Goal: Task Accomplishment & Management: Manage account settings

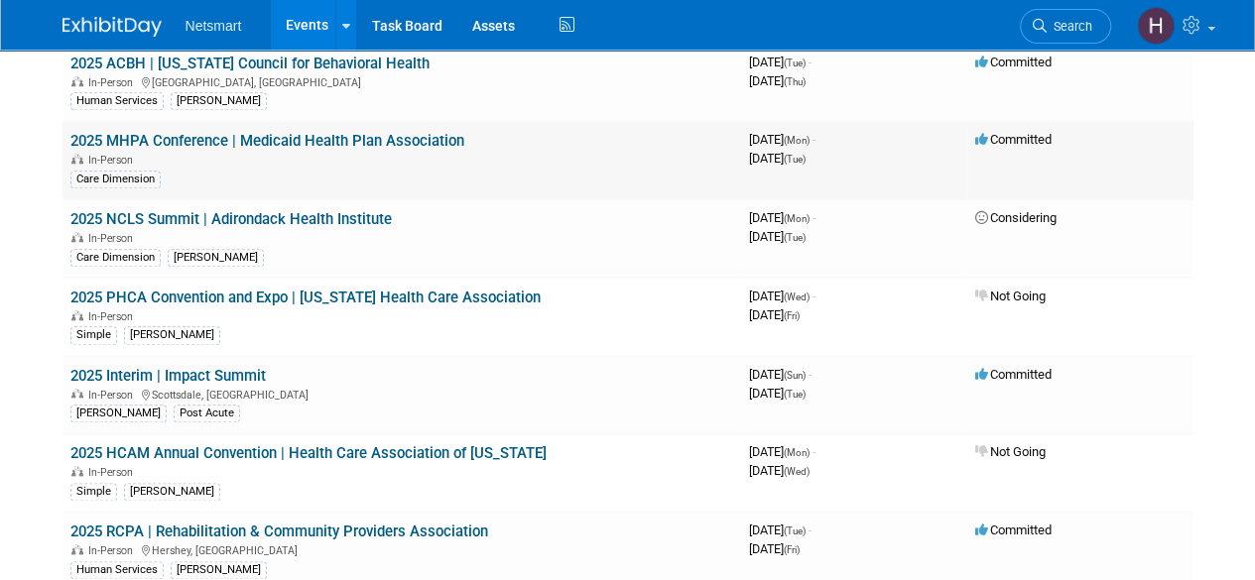
scroll to position [992, 0]
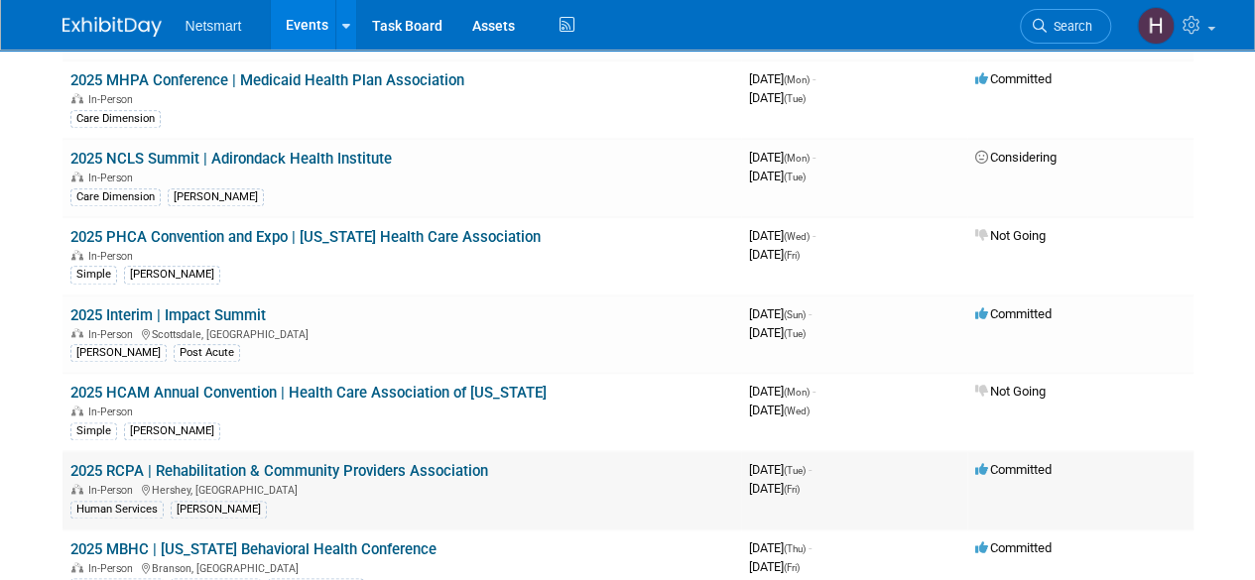
click at [329, 462] on link "2025 RCPA | Rehabilitation & Community Providers Association" at bounding box center [279, 471] width 418 height 18
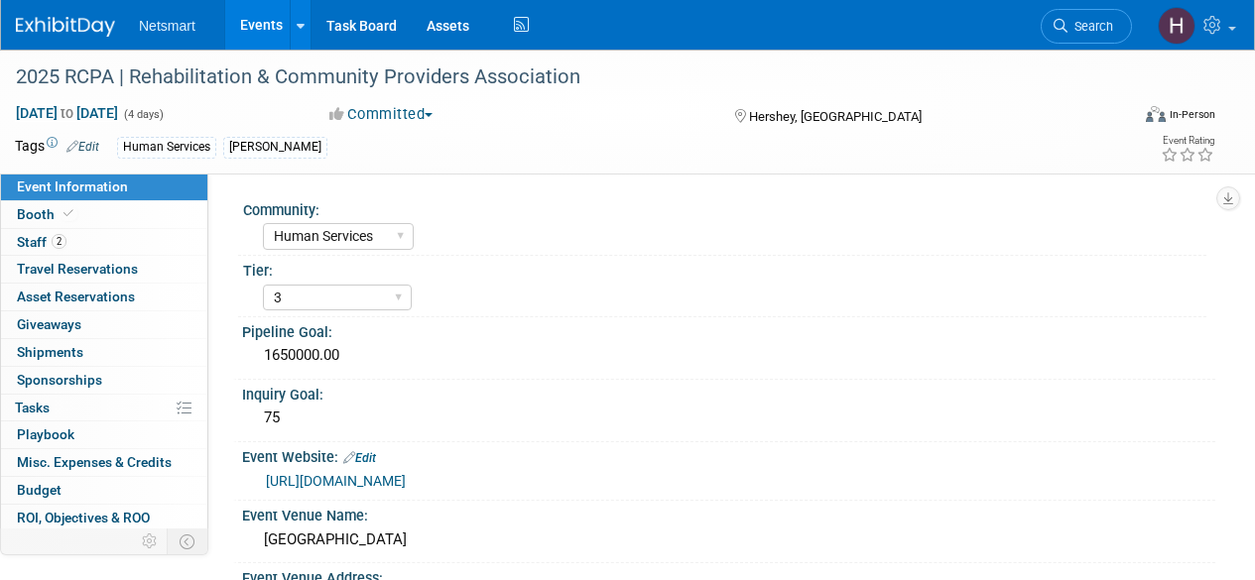
select select "Human Services"
select select "3"
select select "Yes"
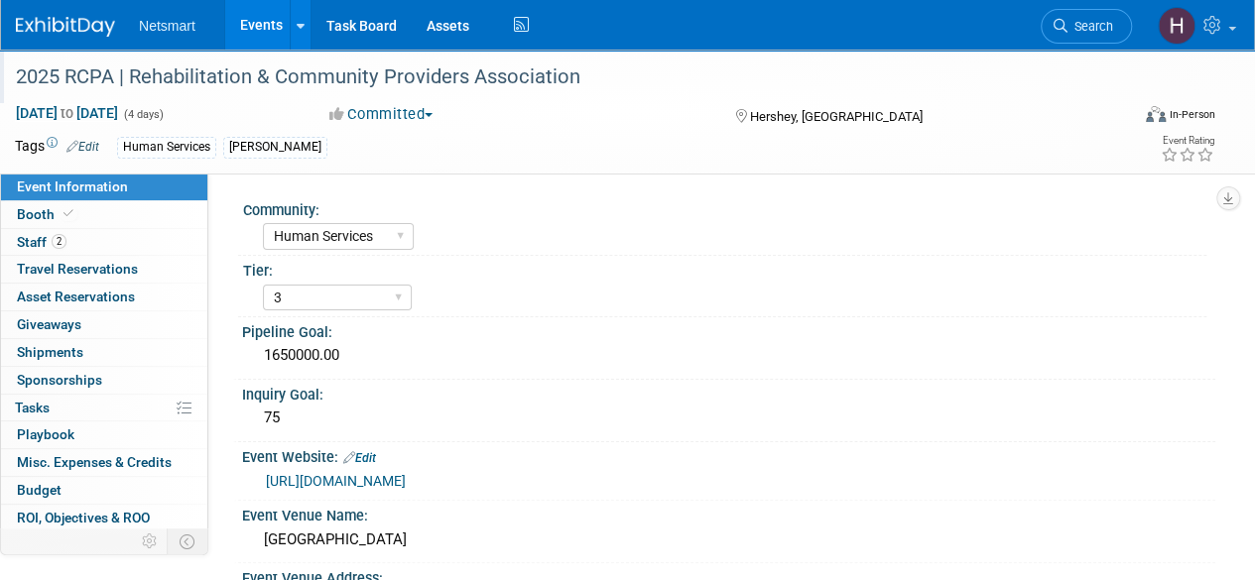
drag, startPoint x: 13, startPoint y: 75, endPoint x: 582, endPoint y: 86, distance: 569.6
click at [582, 86] on div "2025 RCPA | Rehabilitation & Community Providers Association" at bounding box center [561, 78] width 1104 height 36
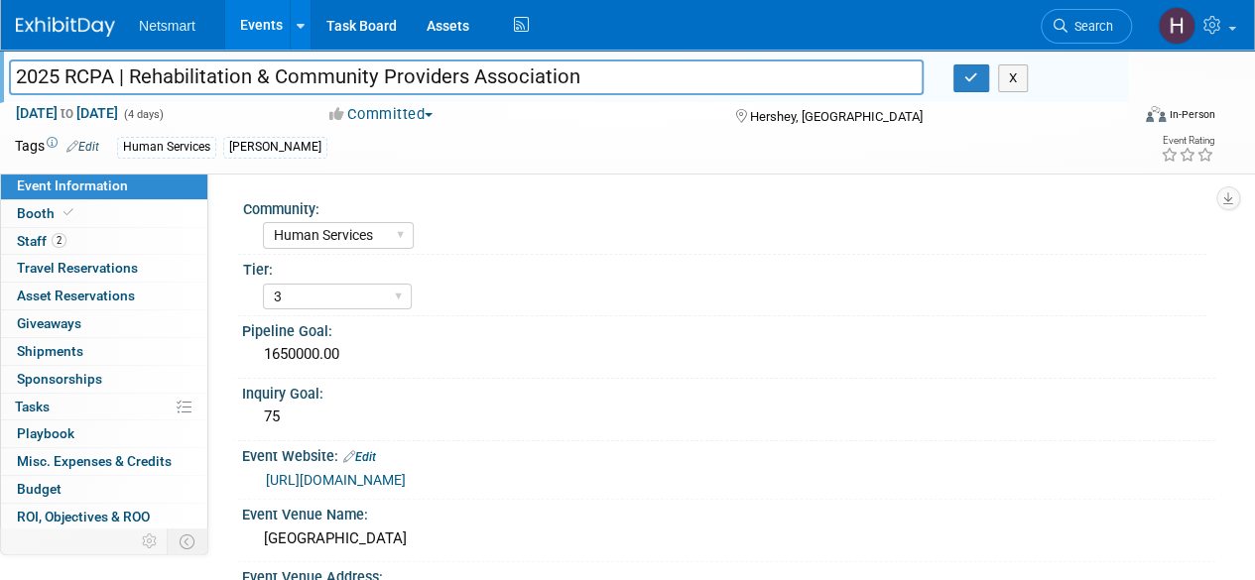
drag, startPoint x: 519, startPoint y: 80, endPoint x: -10, endPoint y: 76, distance: 528.9
click at [0, 76] on html "Netsmart Events Add Event Bulk Upload Events Shareable Event Boards Recently Vi…" at bounding box center [627, 290] width 1255 height 580
click at [976, 80] on icon "button" at bounding box center [971, 77] width 14 height 13
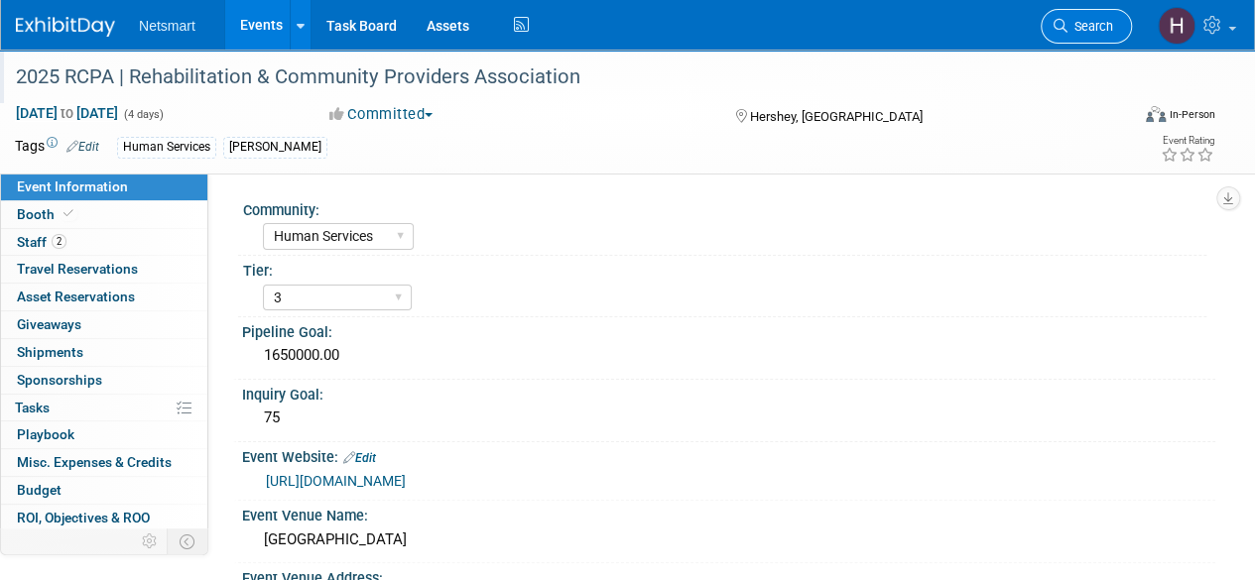
click at [1111, 25] on span "Search" at bounding box center [1091, 26] width 46 height 15
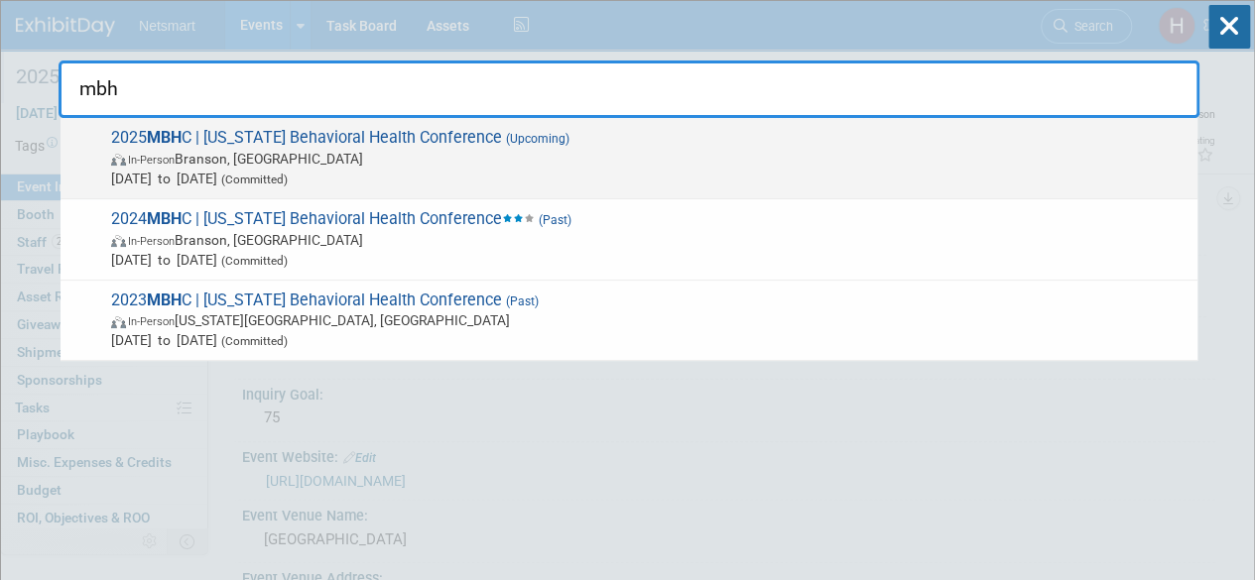
type input "mbh"
click at [365, 151] on span "In-Person Branson, MO" at bounding box center [649, 159] width 1077 height 20
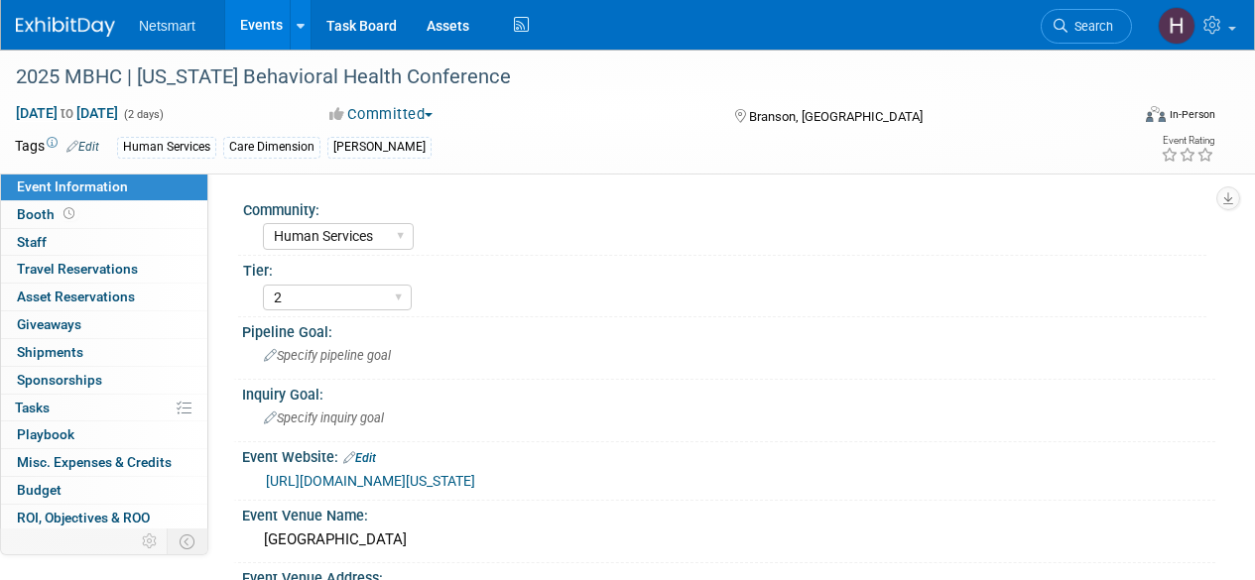
select select "Human Services"
select select "2"
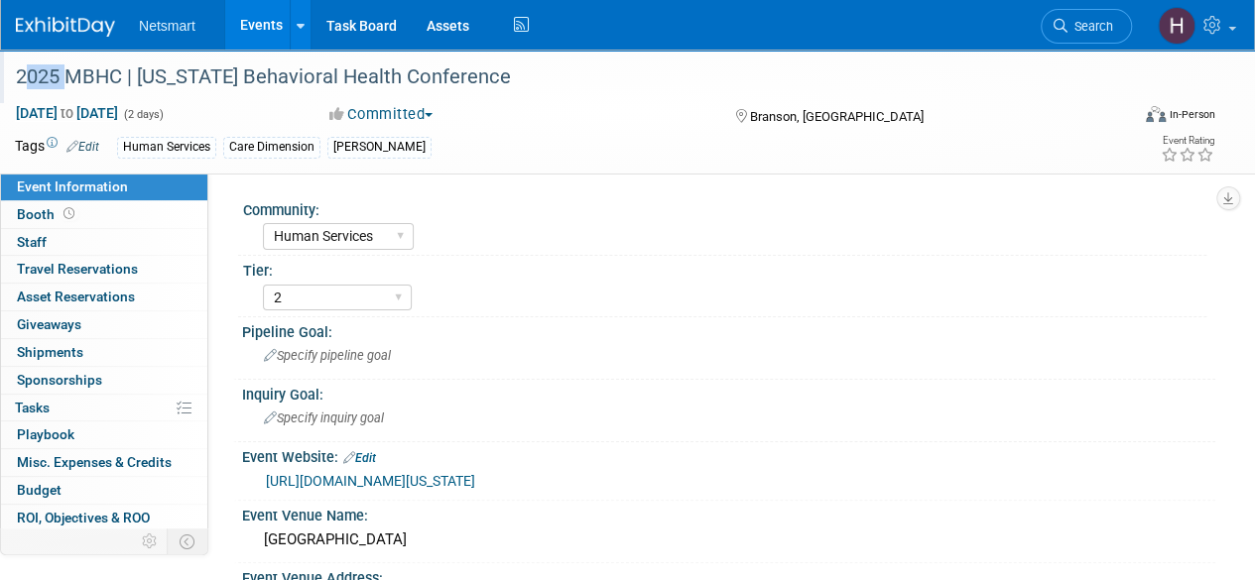
drag, startPoint x: 16, startPoint y: 76, endPoint x: 60, endPoint y: 76, distance: 43.7
click at [60, 76] on div "2025 MBHC | [US_STATE] Behavioral Health Conference" at bounding box center [561, 78] width 1104 height 36
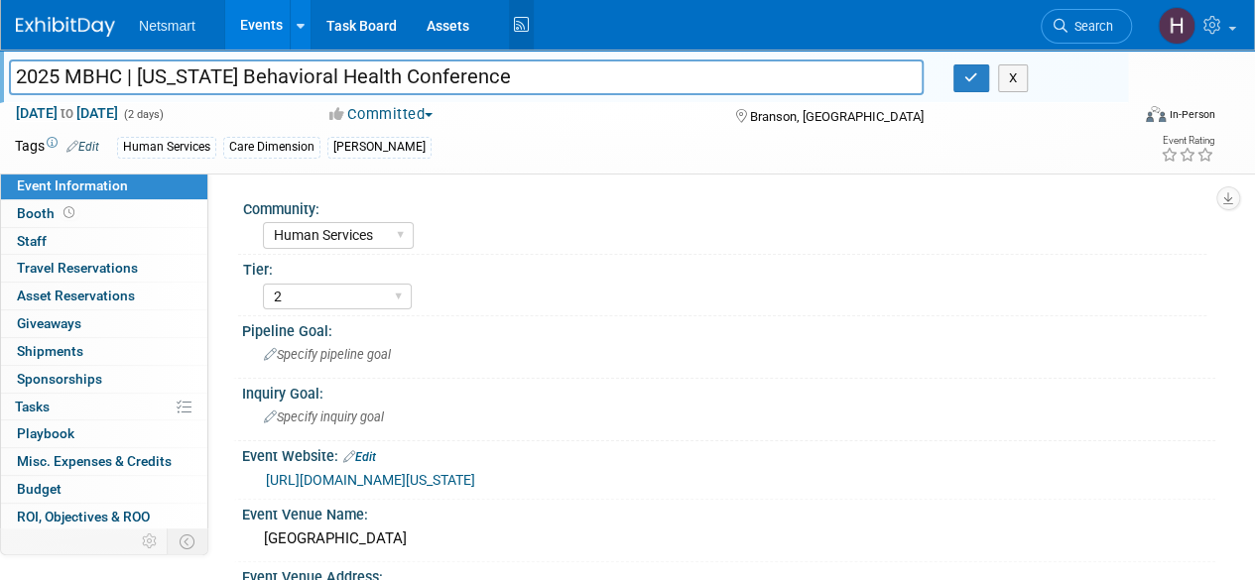
drag, startPoint x: 16, startPoint y: 76, endPoint x: 514, endPoint y: 47, distance: 499.0
click at [514, 47] on body "Netsmart Events Add Event Bulk Upload Events Shareable Event Boards Recently Vi…" at bounding box center [627, 290] width 1255 height 580
click at [968, 83] on icon "button" at bounding box center [971, 77] width 14 height 13
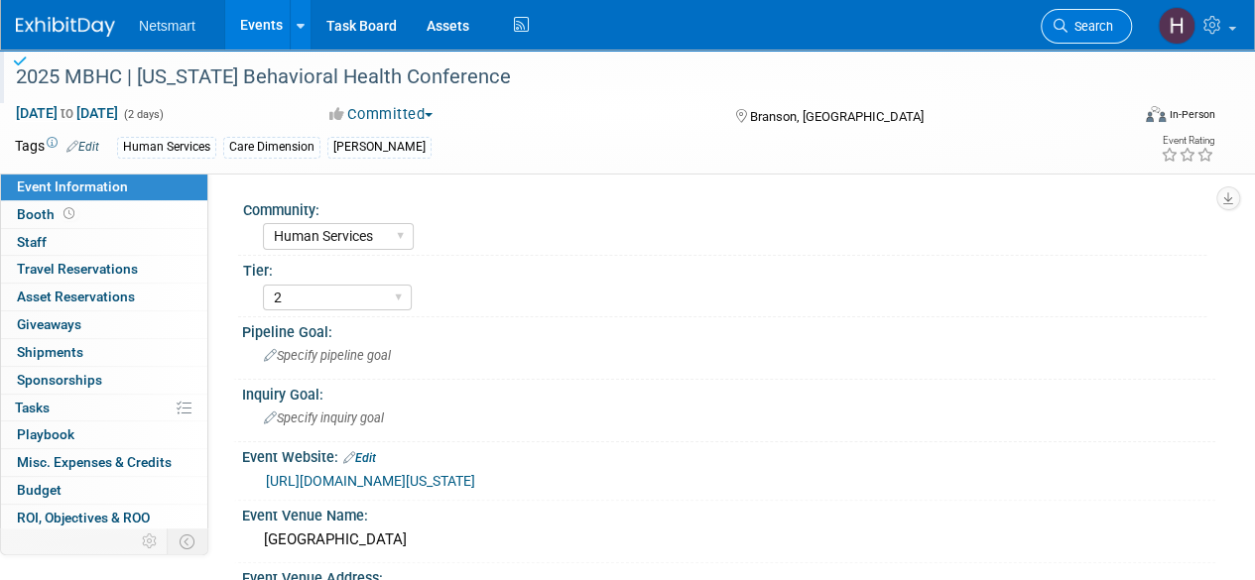
click at [1093, 29] on span "Search" at bounding box center [1091, 26] width 46 height 15
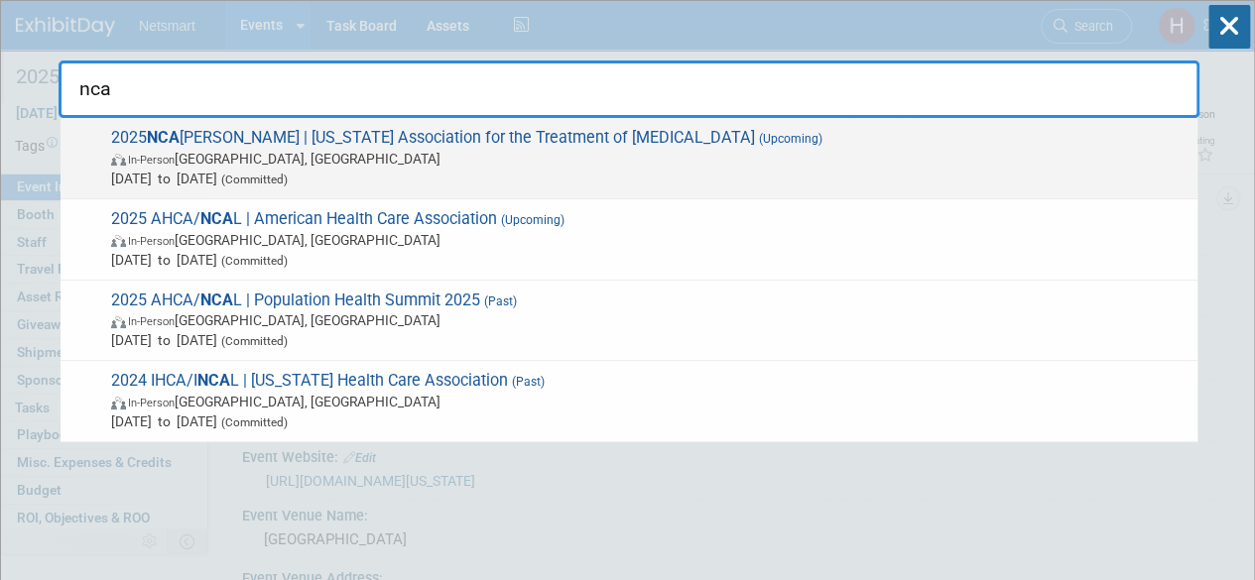
type input "nca"
click at [383, 142] on span "2025 NCA TOD | North Carolina Association for the Treatment of Opioid Dependenc…" at bounding box center [646, 158] width 1083 height 61
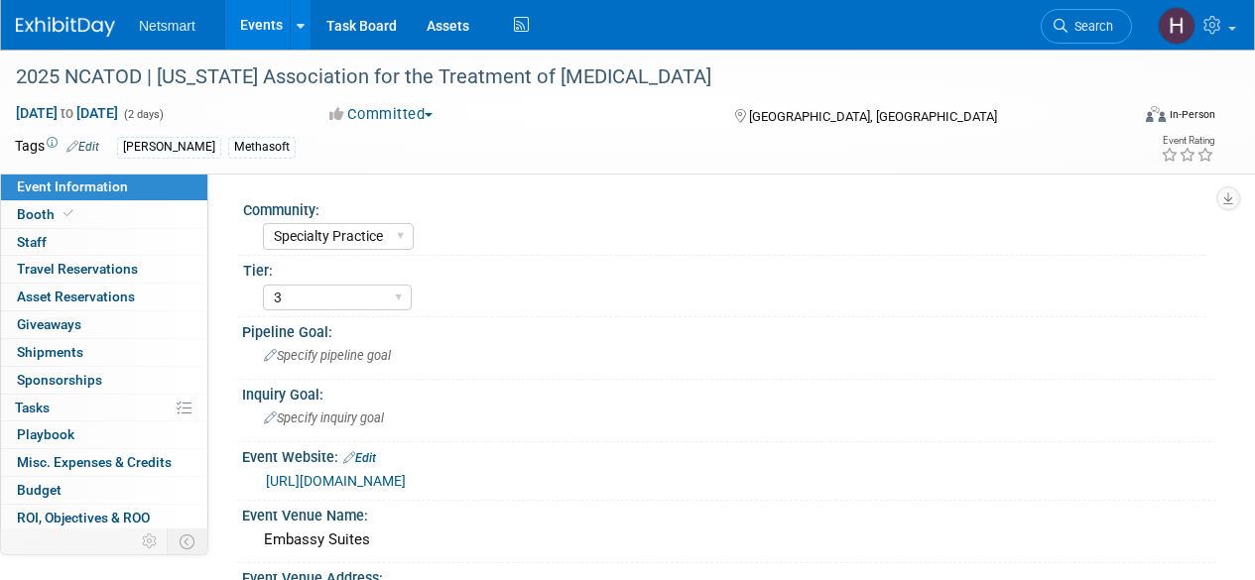
select select "Specialty Practice"
select select "3"
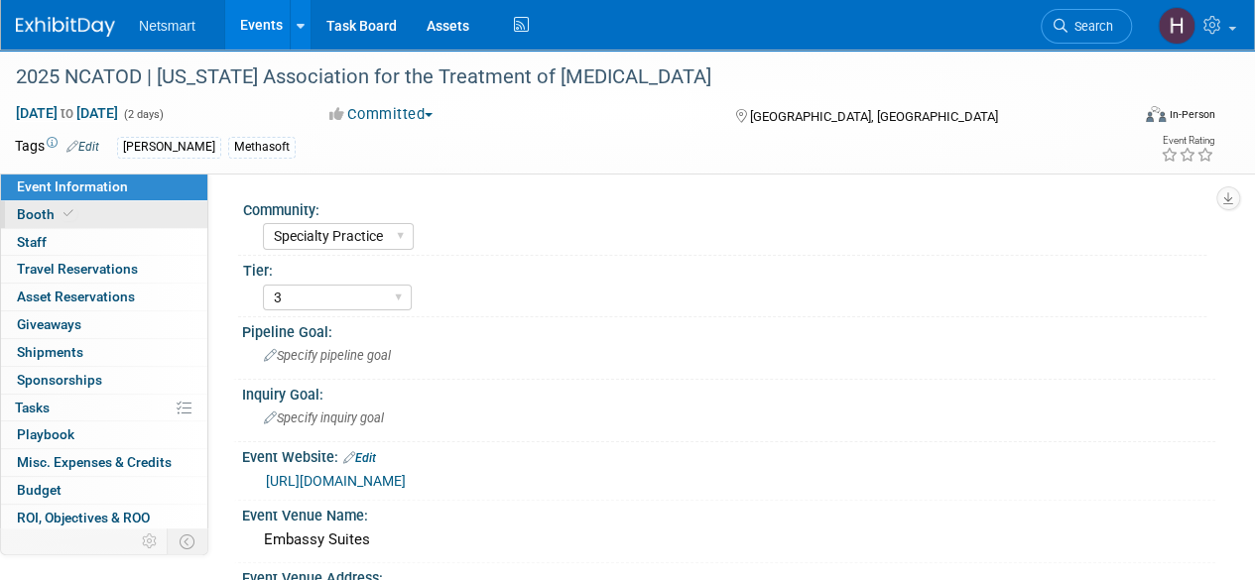
click at [164, 213] on link "Booth" at bounding box center [104, 214] width 206 height 27
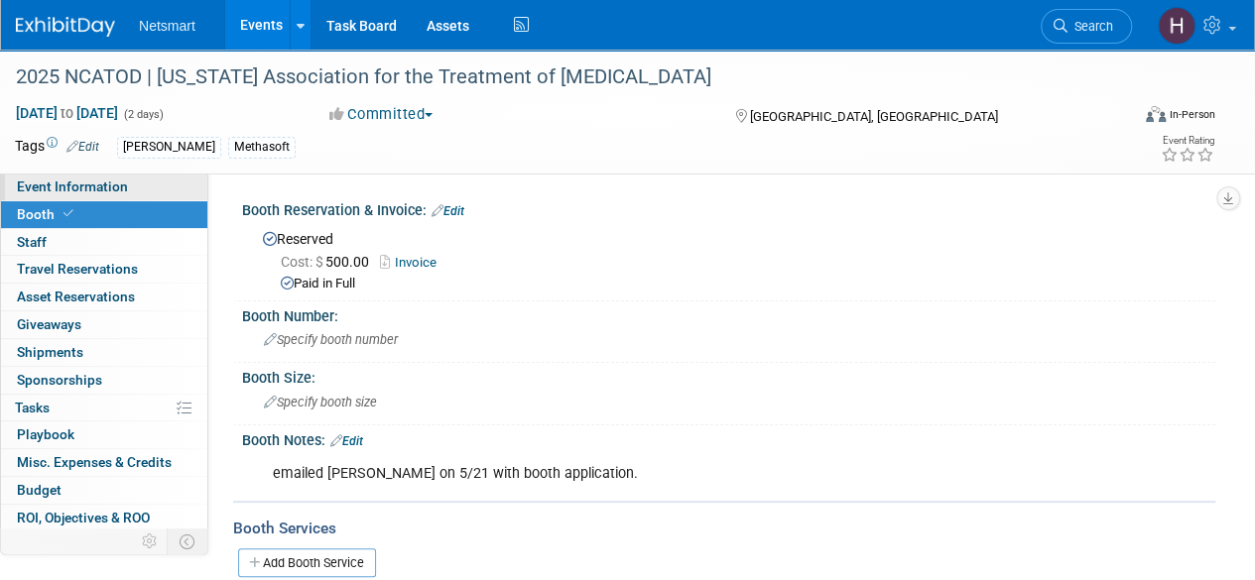
click at [155, 182] on link "Event Information" at bounding box center [104, 187] width 206 height 27
select select "Specialty Practice"
select select "3"
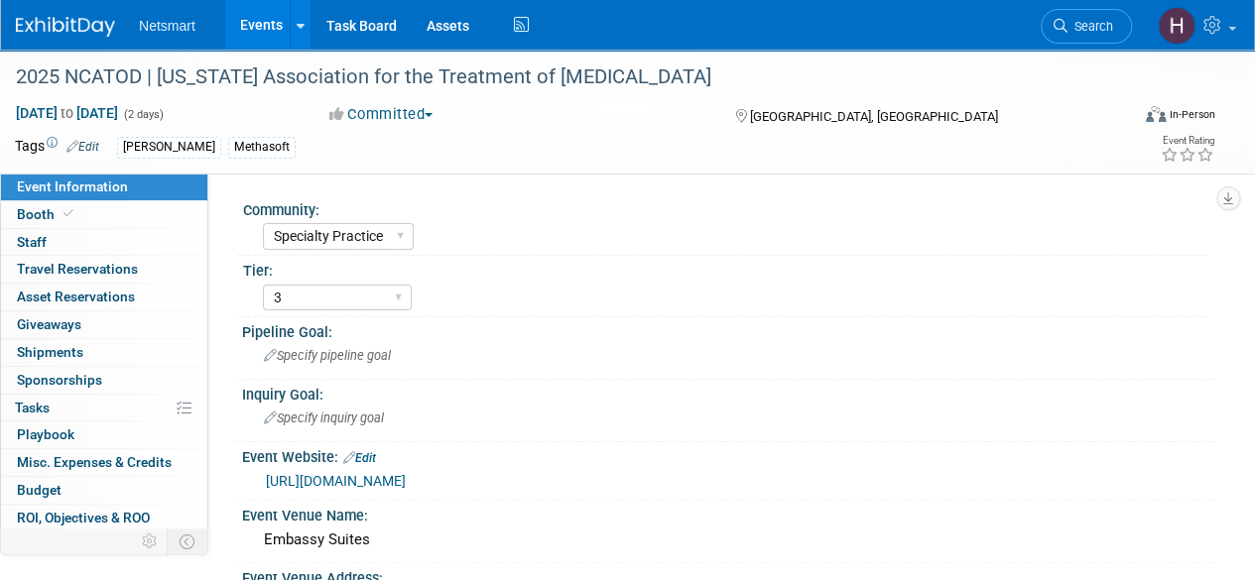
click at [391, 483] on link "https://www.ncatod.org/2024-conference/" at bounding box center [336, 481] width 140 height 16
click at [110, 185] on span "Event Information" at bounding box center [72, 187] width 111 height 16
select select "Specialty Practice"
select select "3"
click at [106, 207] on link "Booth" at bounding box center [104, 214] width 206 height 27
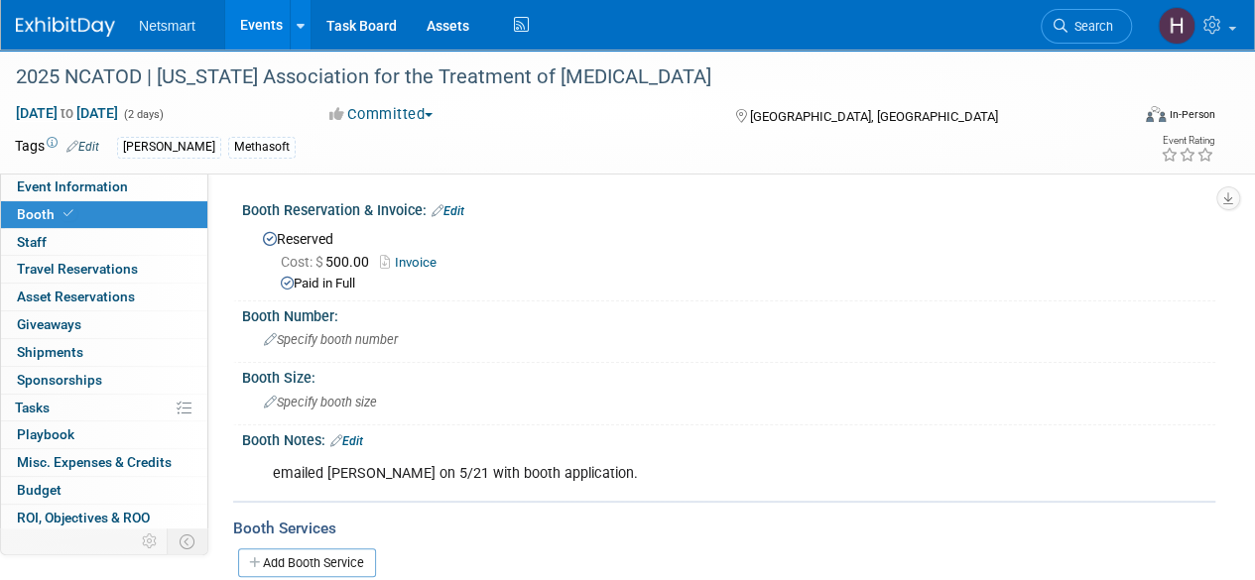
click at [408, 261] on link "Invoice" at bounding box center [413, 262] width 66 height 15
drag, startPoint x: 76, startPoint y: 192, endPoint x: 89, endPoint y: 193, distance: 12.9
click at [76, 192] on span "Event Information" at bounding box center [72, 187] width 111 height 16
select select "Specialty Practice"
select select "3"
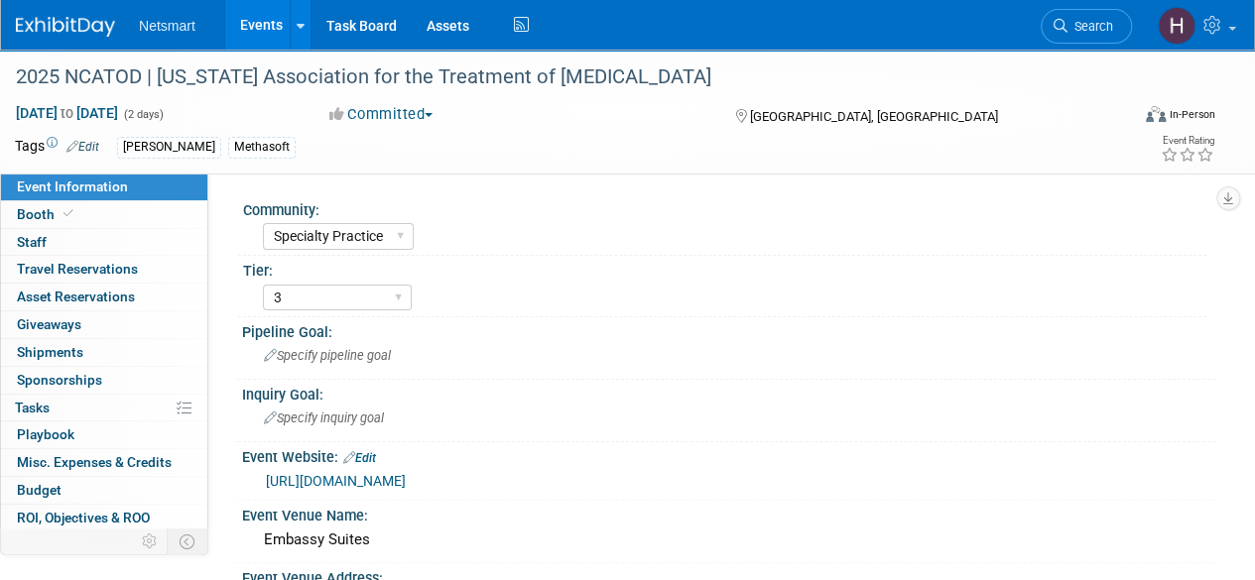
click at [458, 470] on div "https://www.ncatod.org/2024-conference/" at bounding box center [733, 481] width 935 height 23
click at [406, 478] on link "https://www.ncatod.org/2024-conference/" at bounding box center [336, 481] width 140 height 16
click at [368, 457] on link "Edit" at bounding box center [359, 458] width 33 height 14
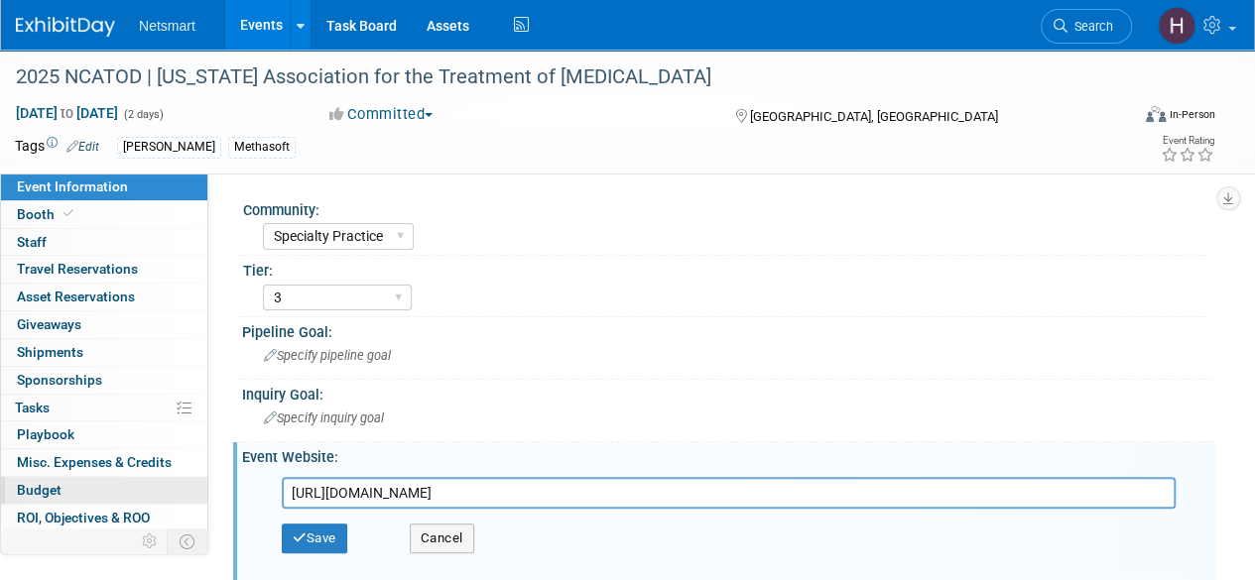
drag, startPoint x: 581, startPoint y: 489, endPoint x: 49, endPoint y: 498, distance: 532.9
type input "https://www.ncatod.org/2025conference/"
click at [331, 544] on button "Save" at bounding box center [314, 539] width 65 height 30
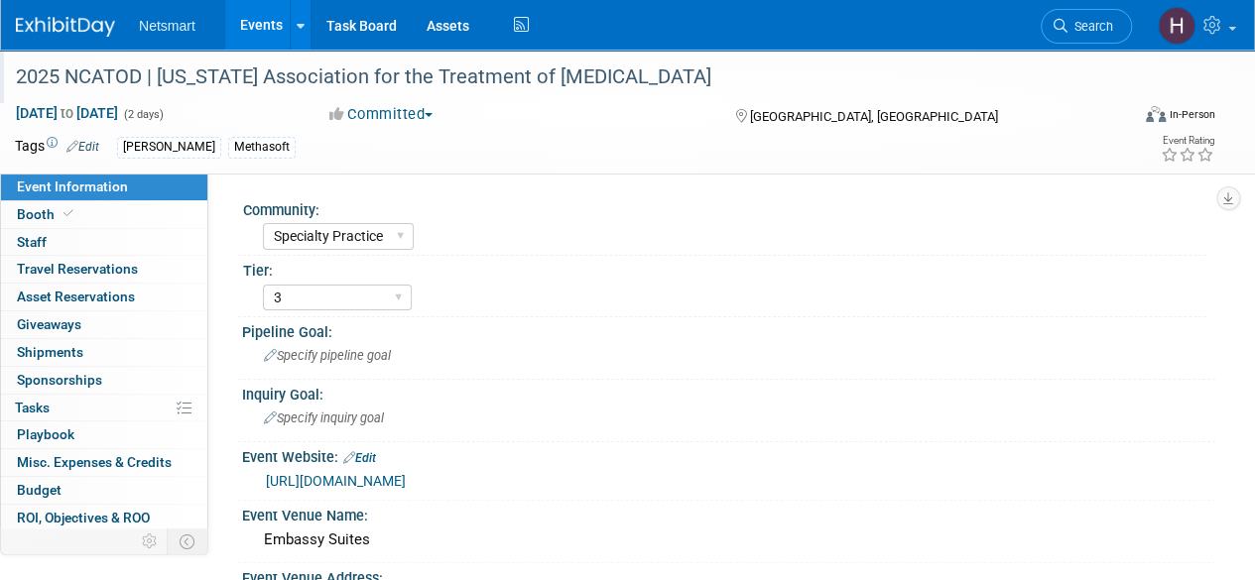
click at [27, 78] on div "2025 NCATOD | [US_STATE] Association for the Treatment of [MEDICAL_DATA]" at bounding box center [561, 78] width 1104 height 36
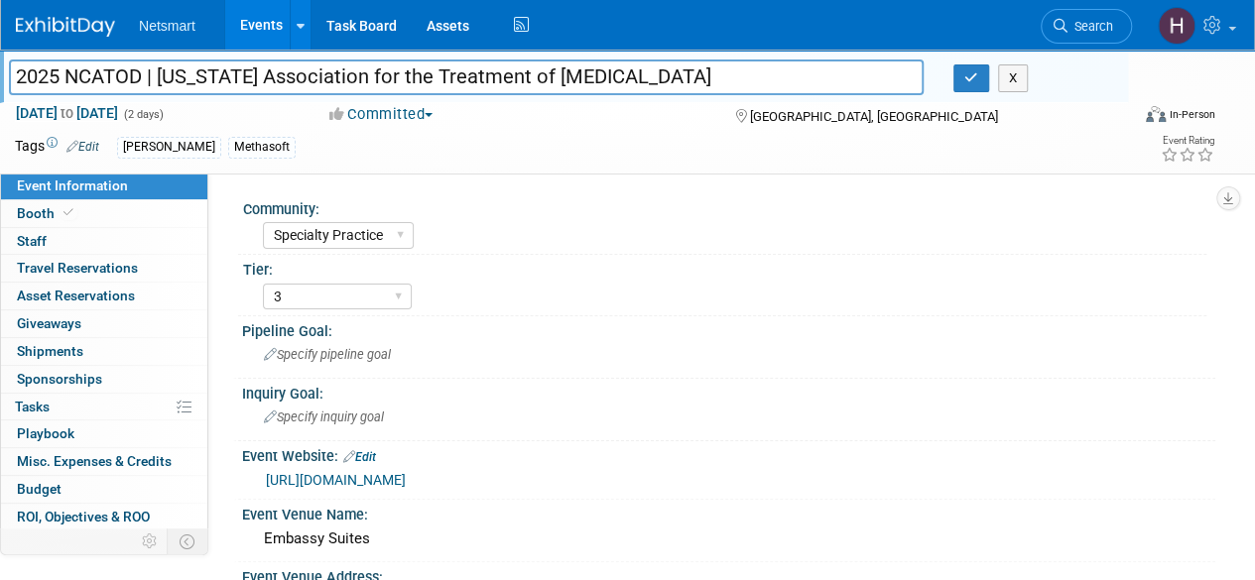
drag, startPoint x: 10, startPoint y: 76, endPoint x: 818, endPoint y: 80, distance: 807.7
click at [818, 80] on input "2025 NCATOD | [US_STATE] Association for the Treatment of [MEDICAL_DATA]" at bounding box center [466, 77] width 915 height 35
click at [978, 80] on button "button" at bounding box center [972, 78] width 36 height 28
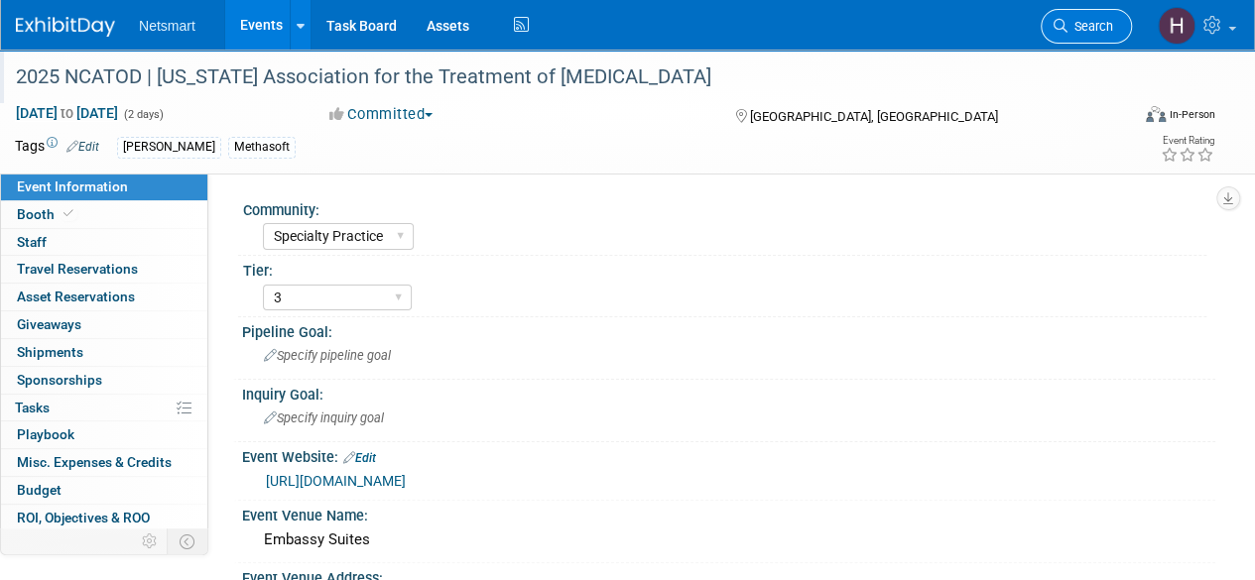
click at [1086, 31] on span "Search" at bounding box center [1091, 26] width 46 height 15
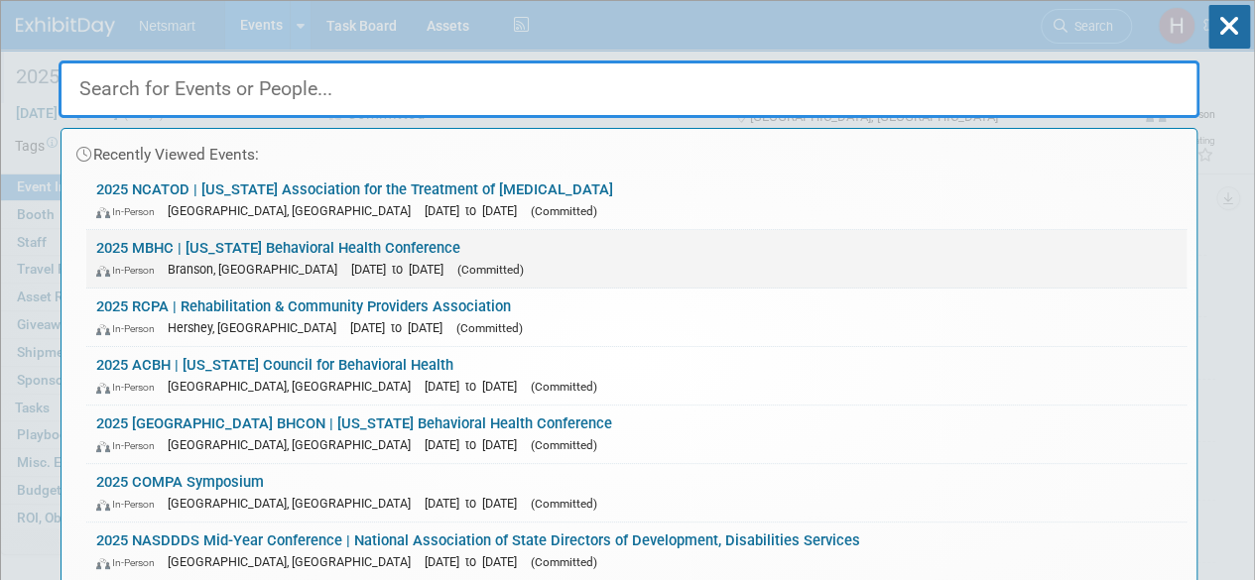
click at [208, 250] on link "2025 MBHC | Missouri Behavioral Health Conference In-Person Branson, MO Sep 11,…" at bounding box center [636, 259] width 1100 height 58
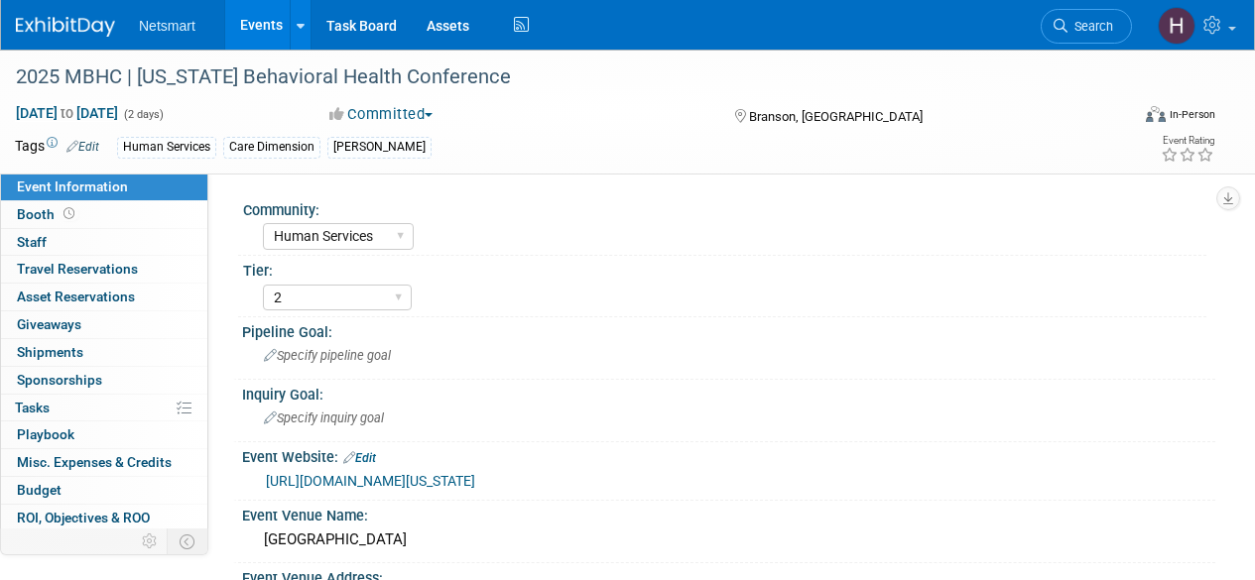
select select "Human Services"
select select "2"
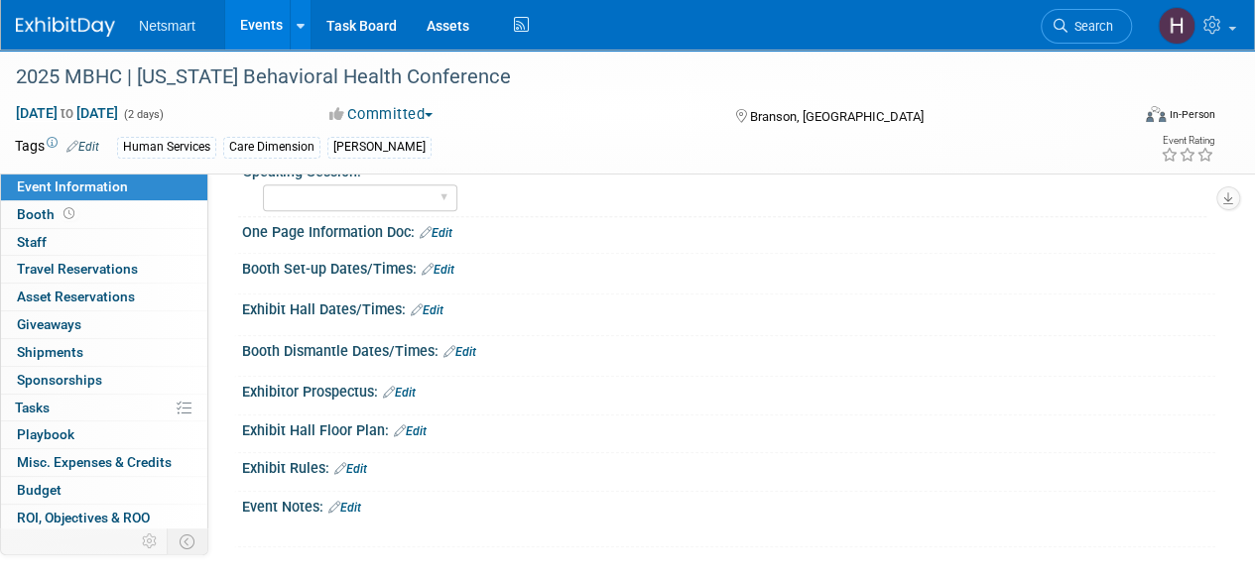
scroll to position [387, 0]
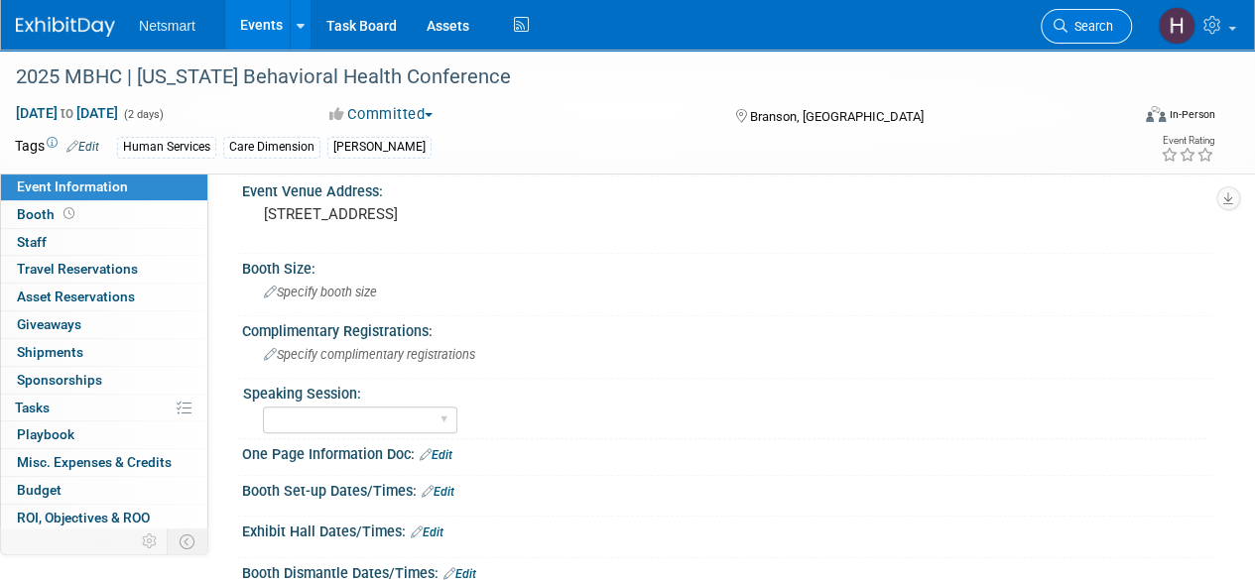
click at [1077, 27] on span "Search" at bounding box center [1091, 26] width 46 height 15
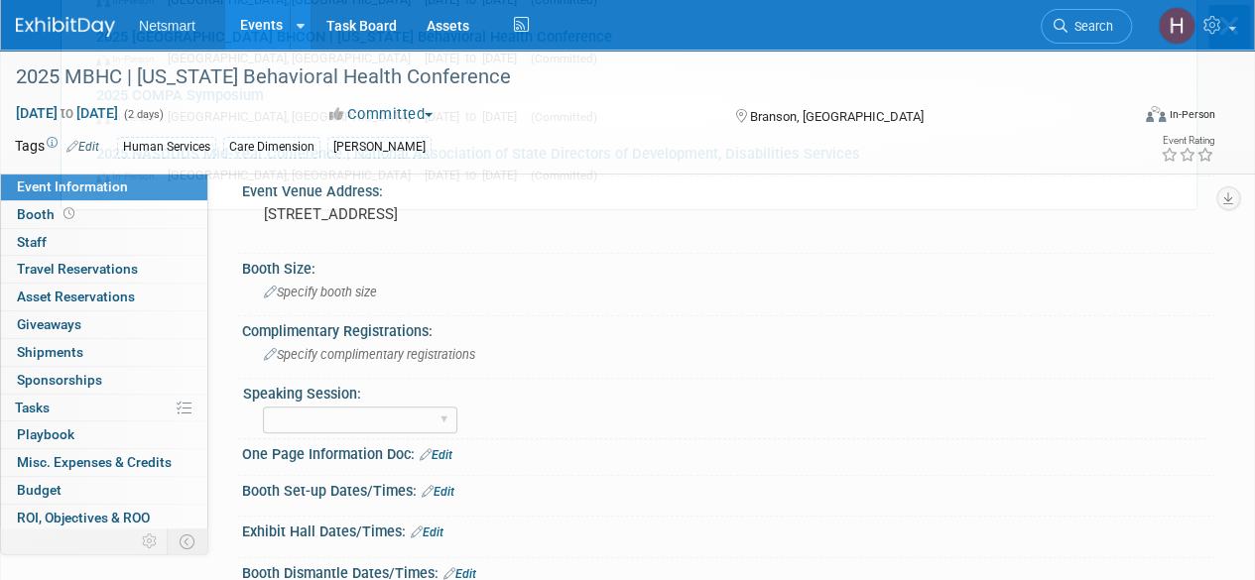
scroll to position [0, 0]
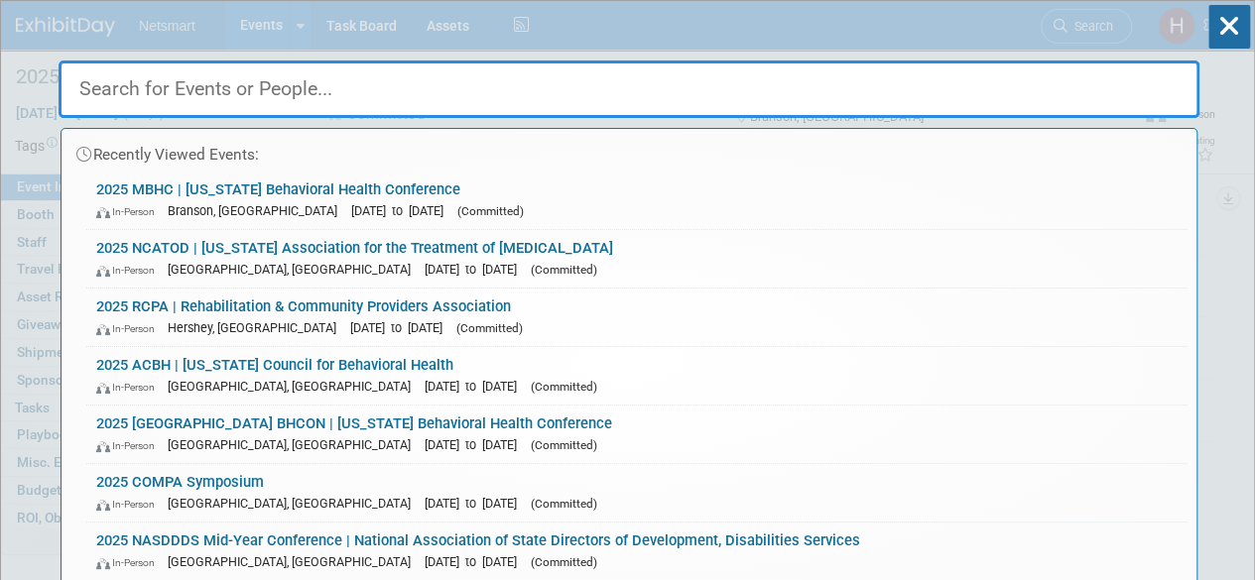
click at [574, 98] on input "text" at bounding box center [629, 90] width 1141 height 58
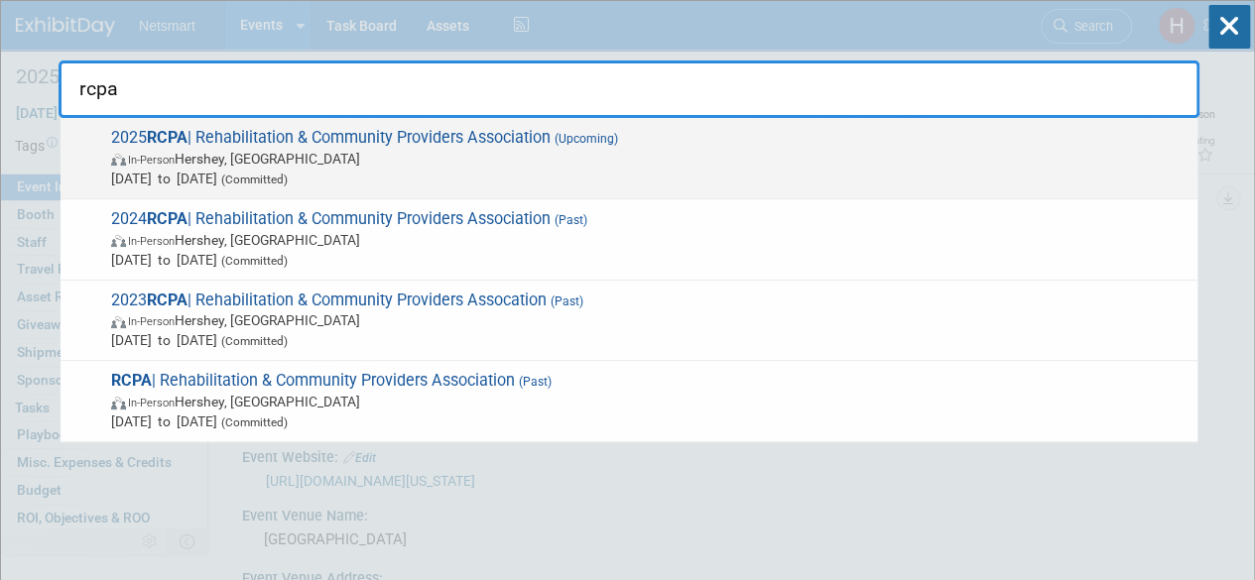
type input "rcpa"
click at [564, 128] on span "2025 RCPA | Rehabilitation & Community Providers Association (Upcoming) In-Pers…" at bounding box center [646, 158] width 1083 height 61
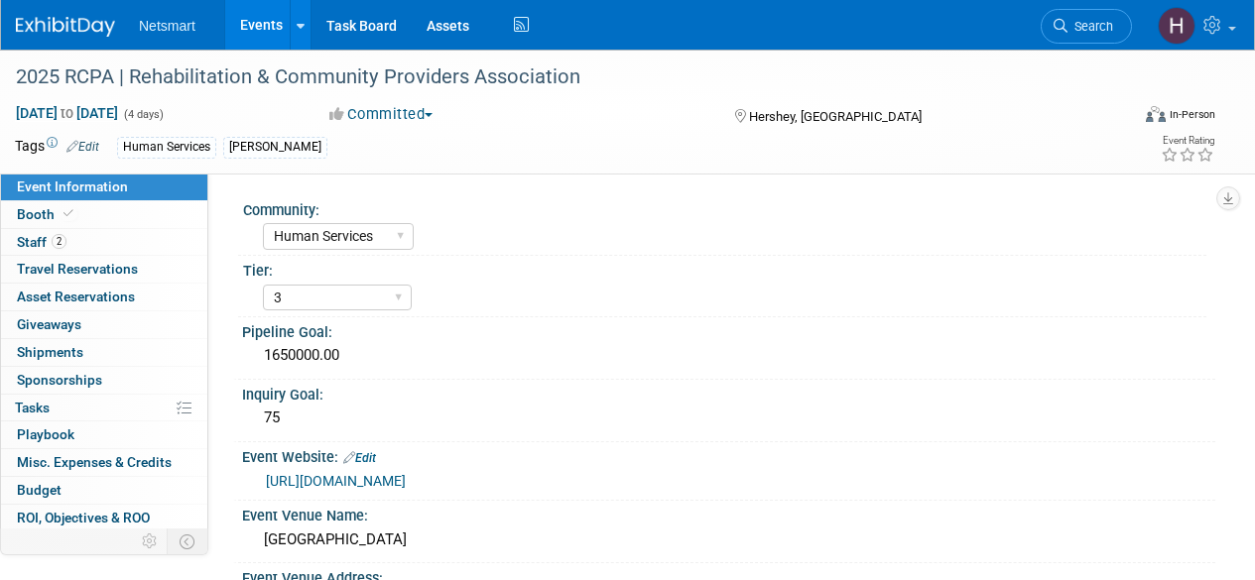
select select "Human Services"
select select "3"
select select "Yes"
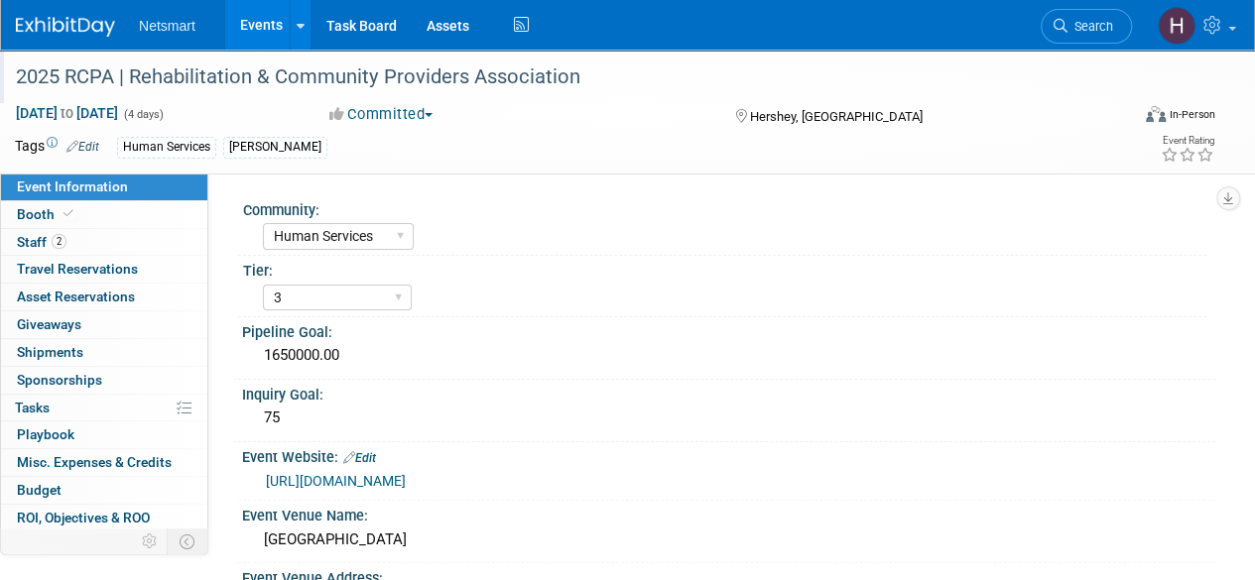
drag, startPoint x: 584, startPoint y: 80, endPoint x: 16, endPoint y: 77, distance: 568.6
click at [16, 77] on div "2025 RCPA | Rehabilitation & Community Providers Association" at bounding box center [561, 78] width 1104 height 36
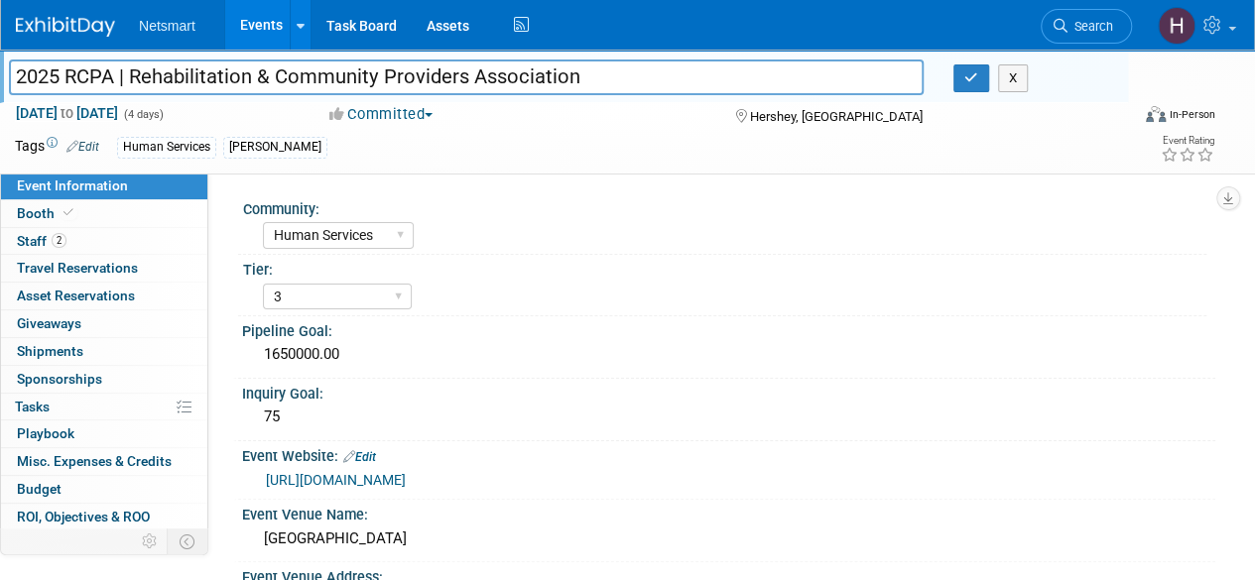
drag, startPoint x: 589, startPoint y: 82, endPoint x: 0, endPoint y: 79, distance: 589.4
click at [0, 79] on div "2025 RCPA | Rehabilitation & Community Providers Association" at bounding box center [466, 79] width 945 height 30
drag, startPoint x: 121, startPoint y: 215, endPoint x: 141, endPoint y: 215, distance: 19.8
click at [121, 215] on link "Booth" at bounding box center [104, 213] width 206 height 27
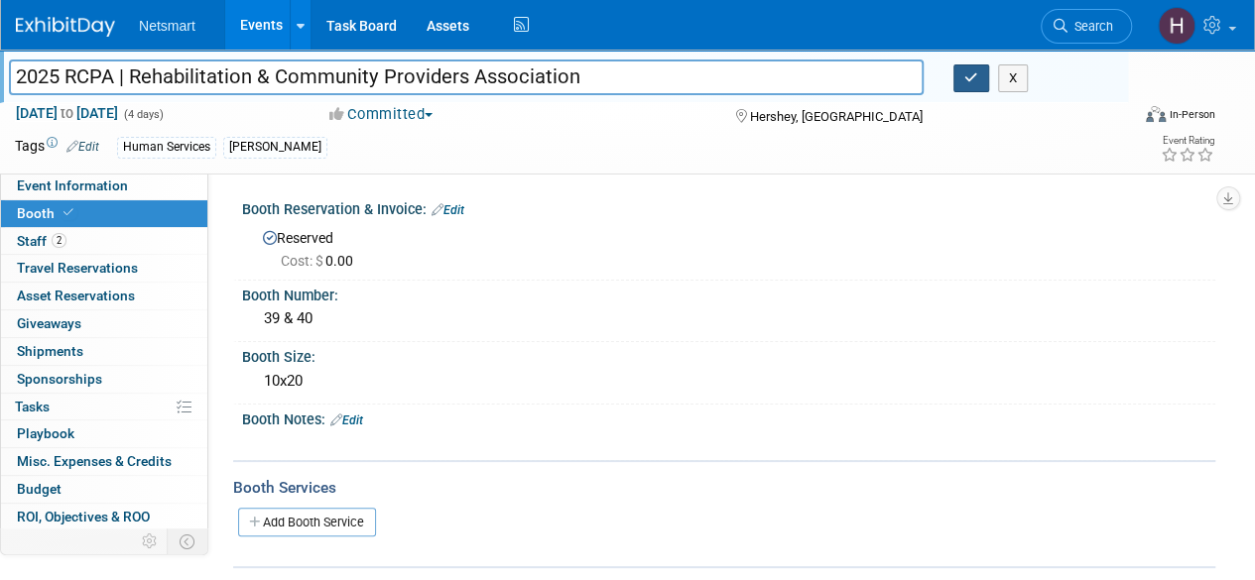
click at [967, 77] on icon "button" at bounding box center [971, 77] width 14 height 13
